Goal: Communication & Community: Answer question/provide support

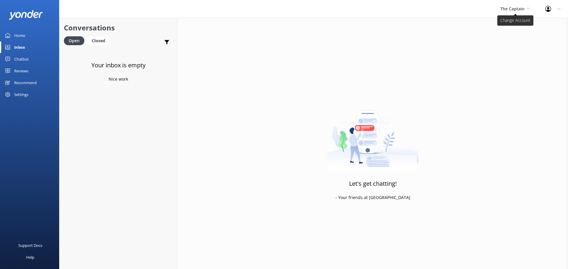
click at [512, 9] on span "The Captain" at bounding box center [512, 9] width 24 height 6
click at [513, 23] on link "De [GEOGRAPHIC_DATA]" at bounding box center [522, 25] width 59 height 14
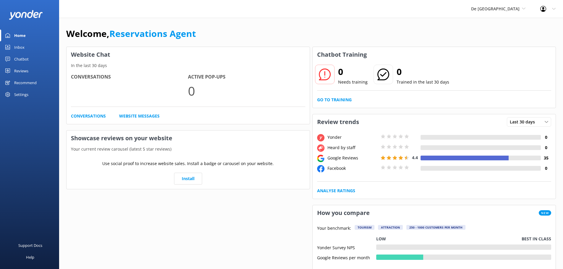
click at [30, 47] on link "Inbox" at bounding box center [29, 47] width 59 height 12
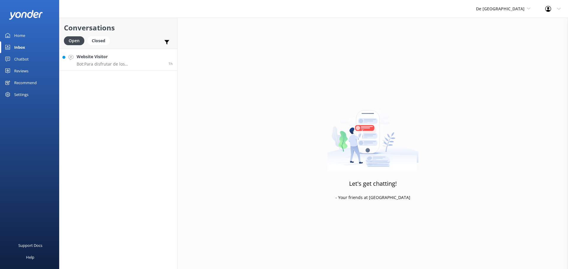
click at [127, 53] on link "Website Visitor Bot: Para disfrutar de los [DEMOGRAPHIC_DATA] de cerca, puedes …" at bounding box center [118, 60] width 118 height 22
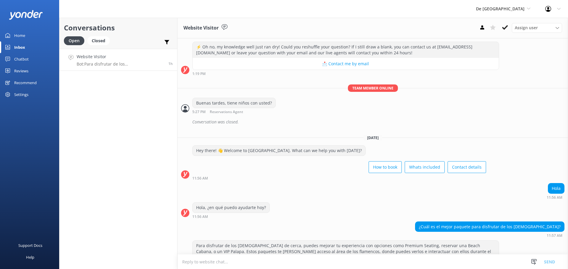
scroll to position [180, 0]
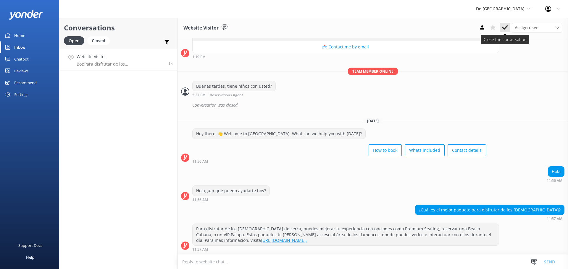
click at [502, 25] on icon at bounding box center [505, 28] width 6 height 6
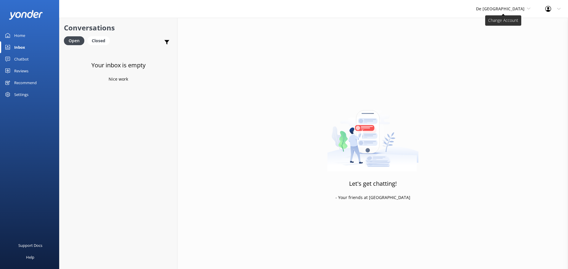
click at [514, 8] on span "De [GEOGRAPHIC_DATA]" at bounding box center [500, 9] width 49 height 6
click at [505, 33] on link "Aruba's Activities Expert" at bounding box center [497, 39] width 59 height 14
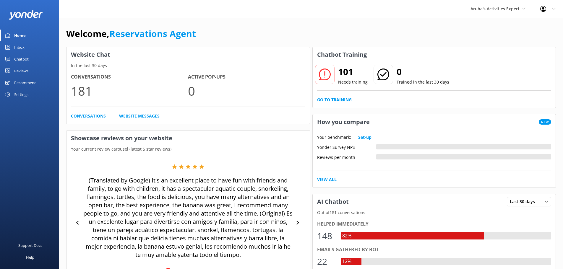
click at [25, 42] on link "Inbox" at bounding box center [29, 47] width 59 height 12
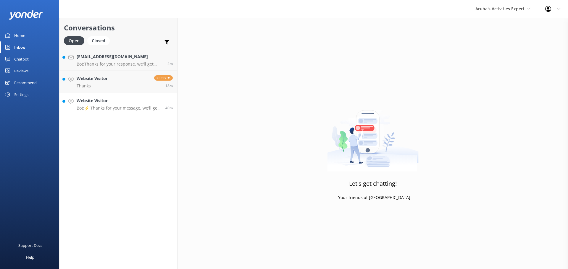
click at [101, 98] on h4 "Website Visitor" at bounding box center [119, 101] width 84 height 7
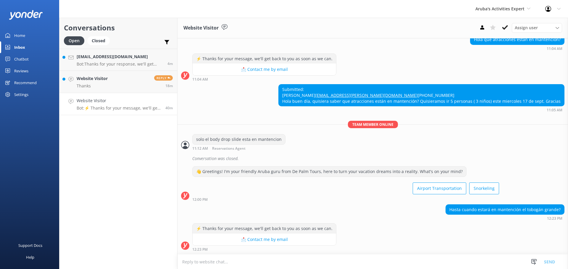
scroll to position [337, 0]
click at [219, 265] on textarea at bounding box center [372, 262] width 390 height 14
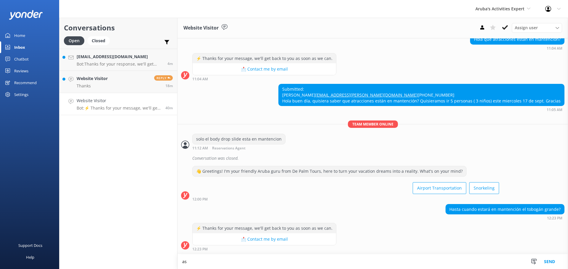
scroll to position [337, 0]
click at [182, 263] on textarea "asta el 21 de Octubre" at bounding box center [372, 262] width 390 height 15
type textarea "hasta el 21 de Octubre"
click at [555, 258] on button "Send" at bounding box center [549, 262] width 22 height 15
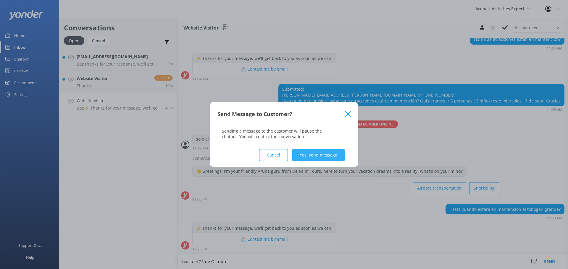
click at [329, 153] on button "Yes, send message" at bounding box center [318, 155] width 52 height 12
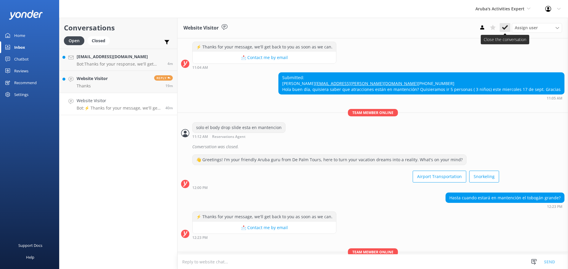
scroll to position [375, 0]
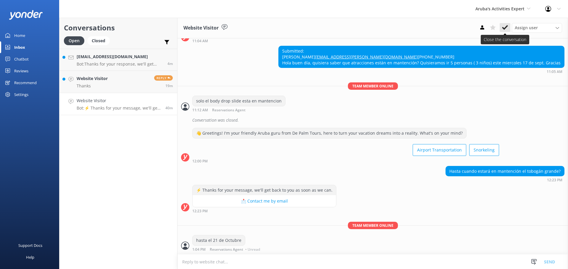
click at [506, 27] on use at bounding box center [505, 27] width 6 height 5
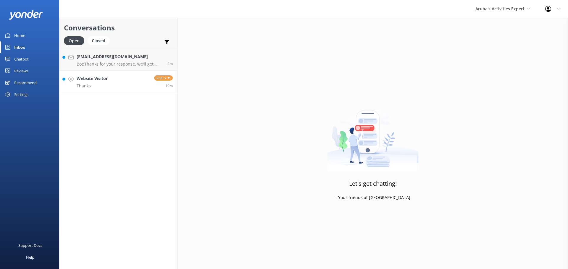
click at [129, 83] on link "Website Visitor Thanks Reply 19m" at bounding box center [118, 82] width 118 height 22
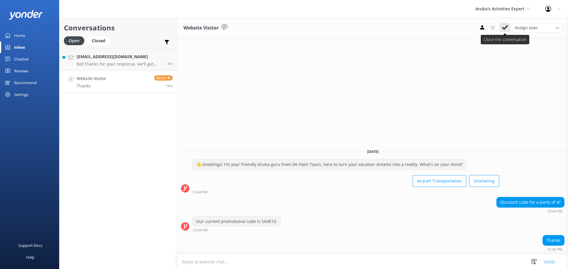
click at [505, 23] on button at bounding box center [504, 27] width 11 height 9
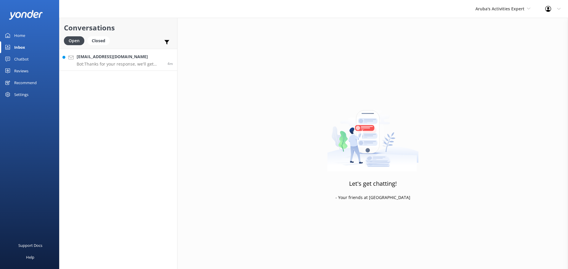
click at [149, 67] on link "[EMAIL_ADDRESS][DOMAIN_NAME] Bot: Thanks for your response, we'll get back to y…" at bounding box center [118, 60] width 118 height 22
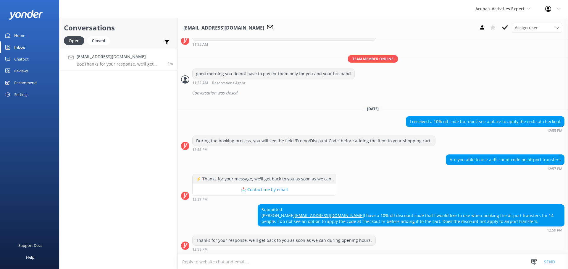
scroll to position [253, 0]
click at [279, 264] on textarea at bounding box center [372, 262] width 390 height 14
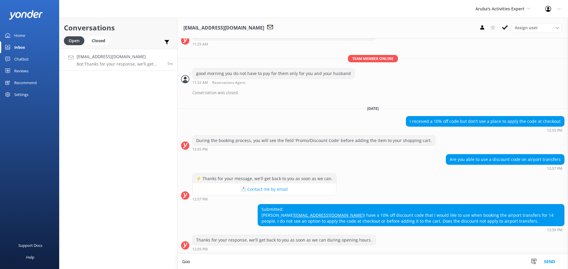
scroll to position [253, 0]
type textarea "Good afternoon discounts are not applied for airport shuttle only for tours"
click at [543, 259] on button "Send" at bounding box center [549, 262] width 22 height 15
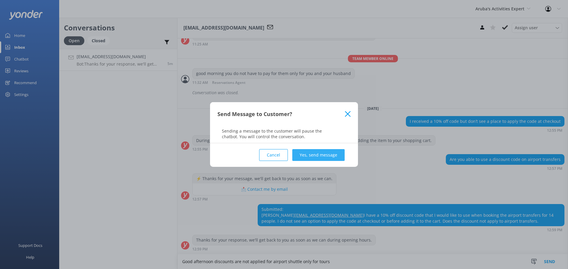
click at [339, 158] on button "Yes, send message" at bounding box center [318, 155] width 52 height 12
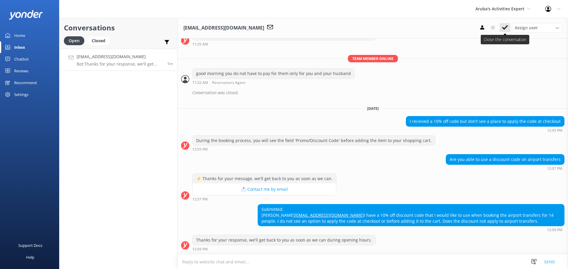
scroll to position [253, 0]
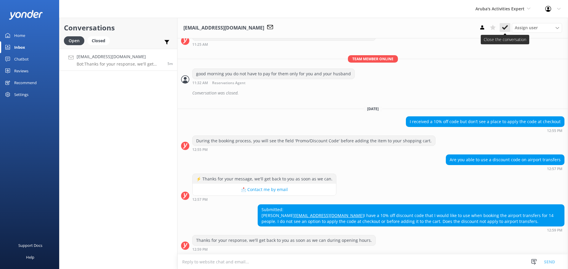
click at [505, 24] on button at bounding box center [504, 27] width 11 height 9
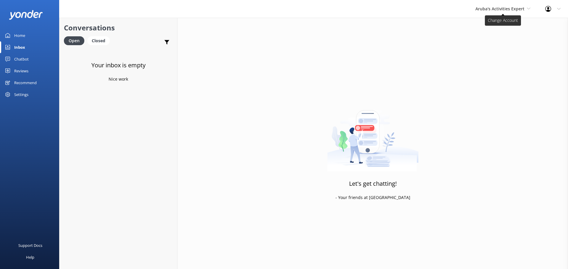
click at [490, 7] on span "Aruba's Activities Expert" at bounding box center [499, 9] width 49 height 6
click at [492, 46] on link "The Captain" at bounding box center [497, 53] width 59 height 14
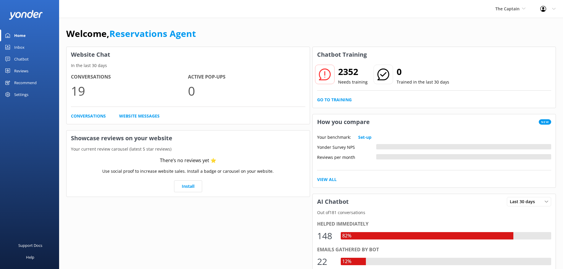
click at [22, 45] on div "Inbox" at bounding box center [19, 47] width 10 height 12
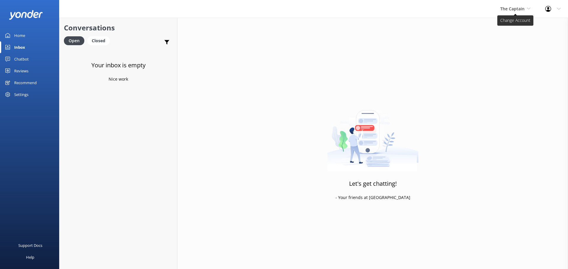
click at [517, 7] on span "The Captain" at bounding box center [512, 9] width 24 height 6
click at [504, 25] on link "De [GEOGRAPHIC_DATA]" at bounding box center [522, 25] width 59 height 14
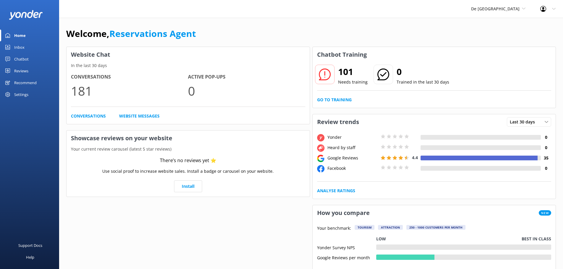
click at [28, 48] on link "Inbox" at bounding box center [29, 47] width 59 height 12
